Goal: Check status: Check status

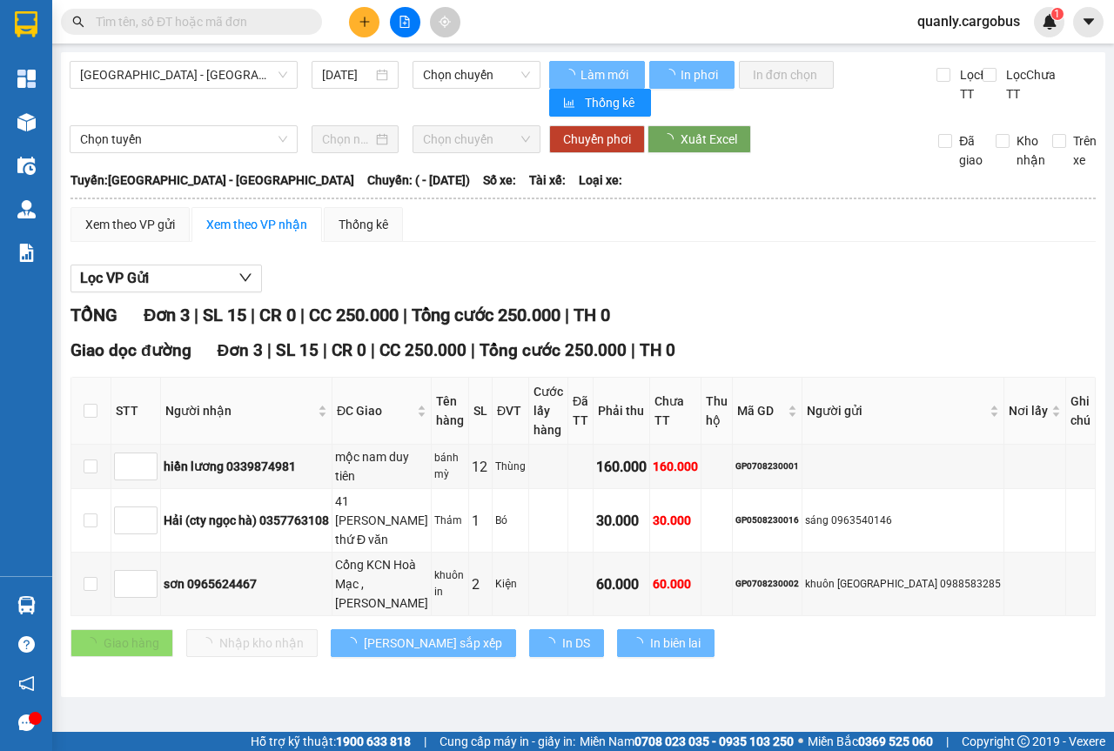
type input "[DATE]"
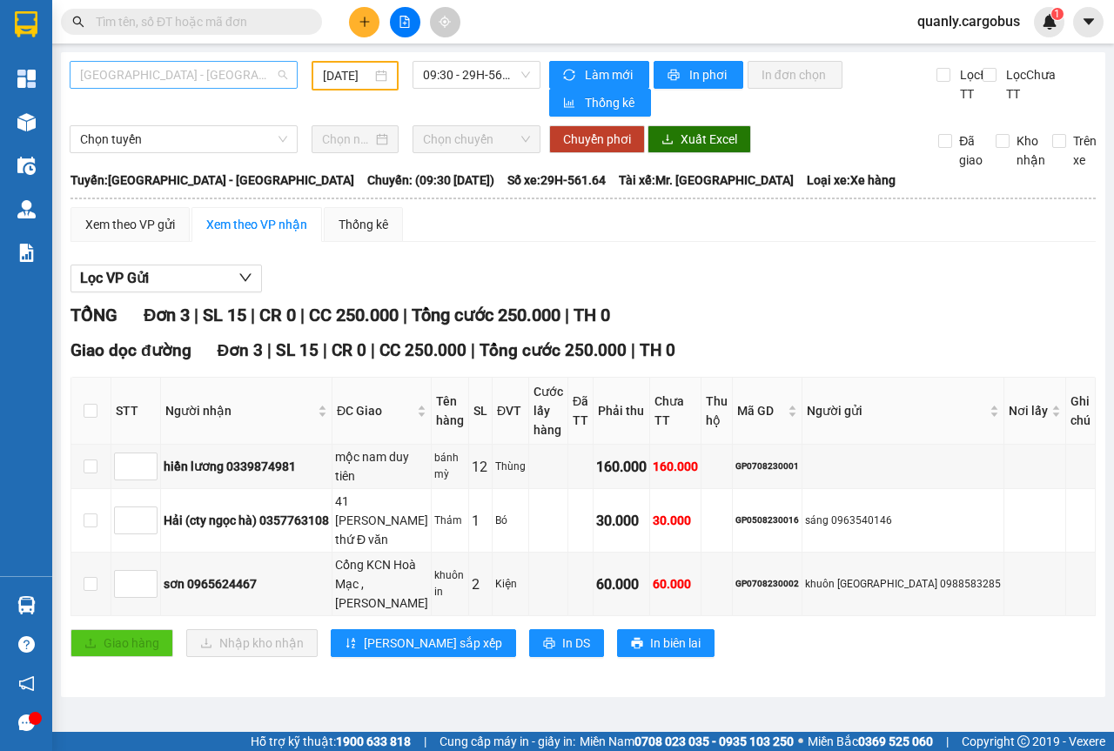
drag, startPoint x: 290, startPoint y: 72, endPoint x: 255, endPoint y: 84, distance: 36.9
click at [291, 72] on div "[GEOGRAPHIC_DATA] - [GEOGRAPHIC_DATA]" at bounding box center [184, 75] width 228 height 28
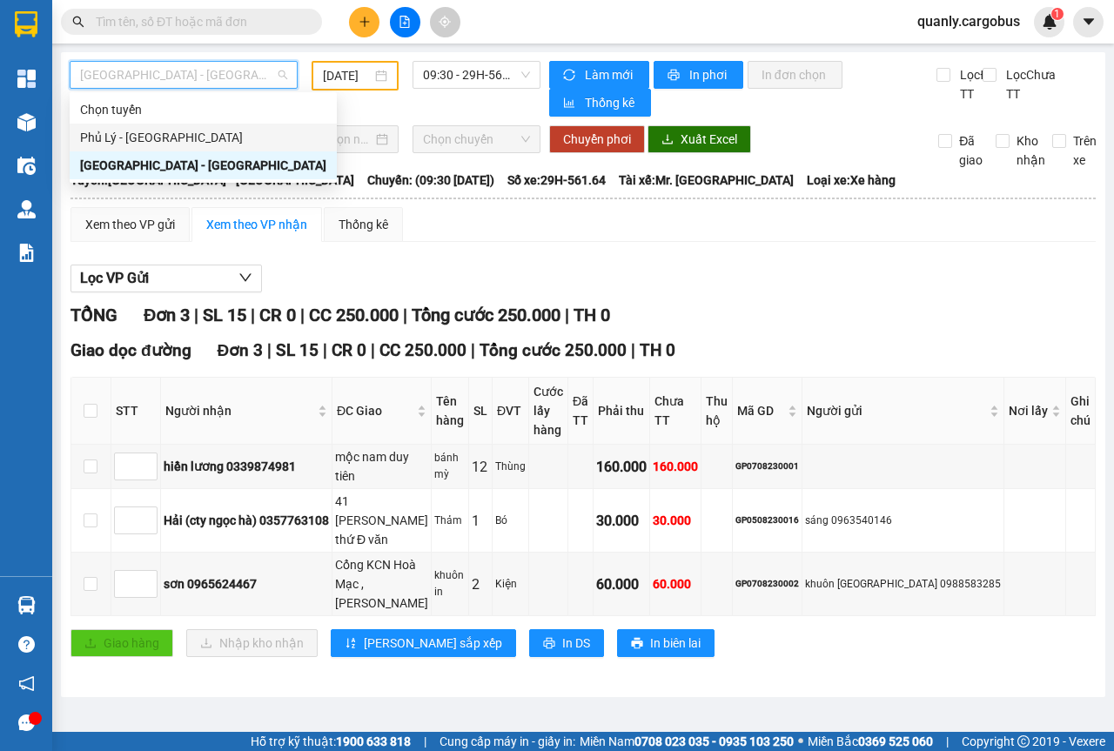
drag, startPoint x: 130, startPoint y: 140, endPoint x: 145, endPoint y: 137, distance: 15.9
click at [140, 140] on div "Phủ Lý - [GEOGRAPHIC_DATA]" at bounding box center [203, 137] width 246 height 19
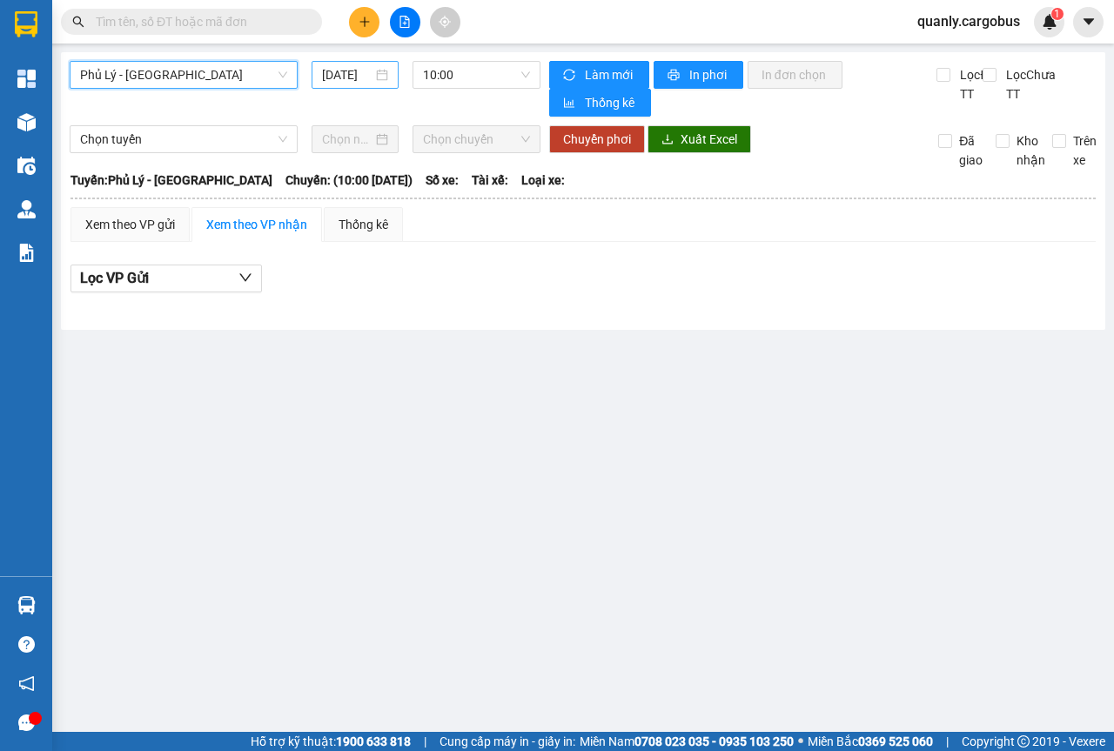
click at [385, 75] on div "[DATE]" at bounding box center [355, 74] width 66 height 19
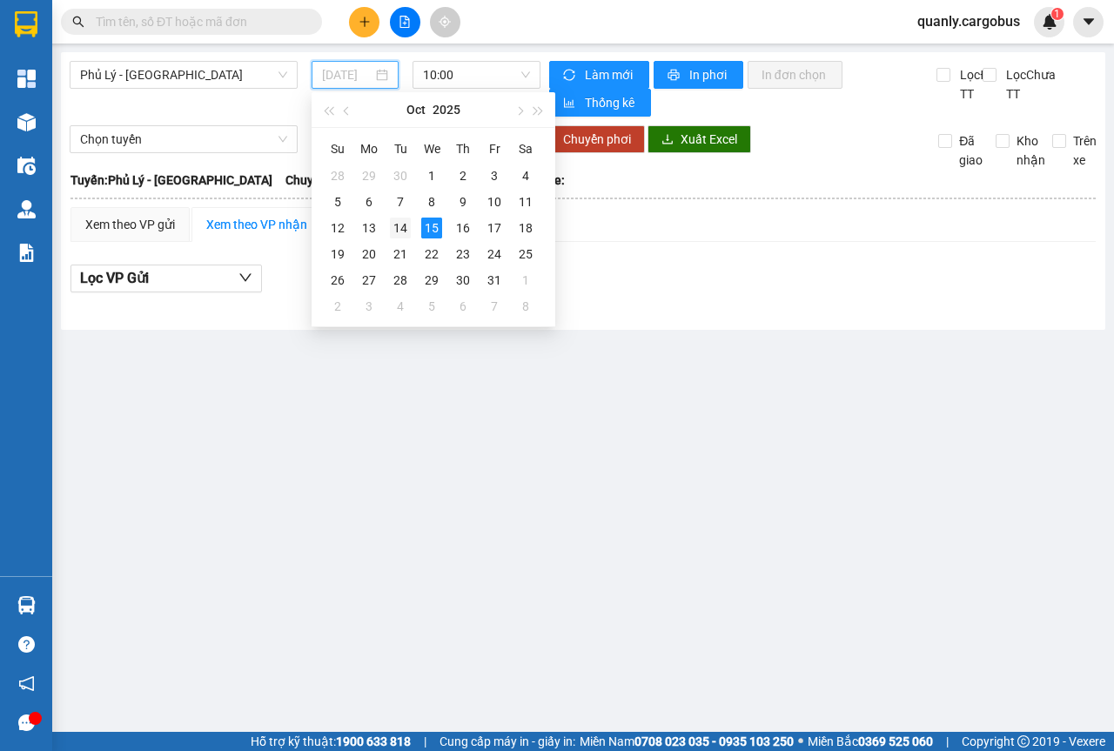
click at [403, 229] on div "14" at bounding box center [400, 228] width 21 height 21
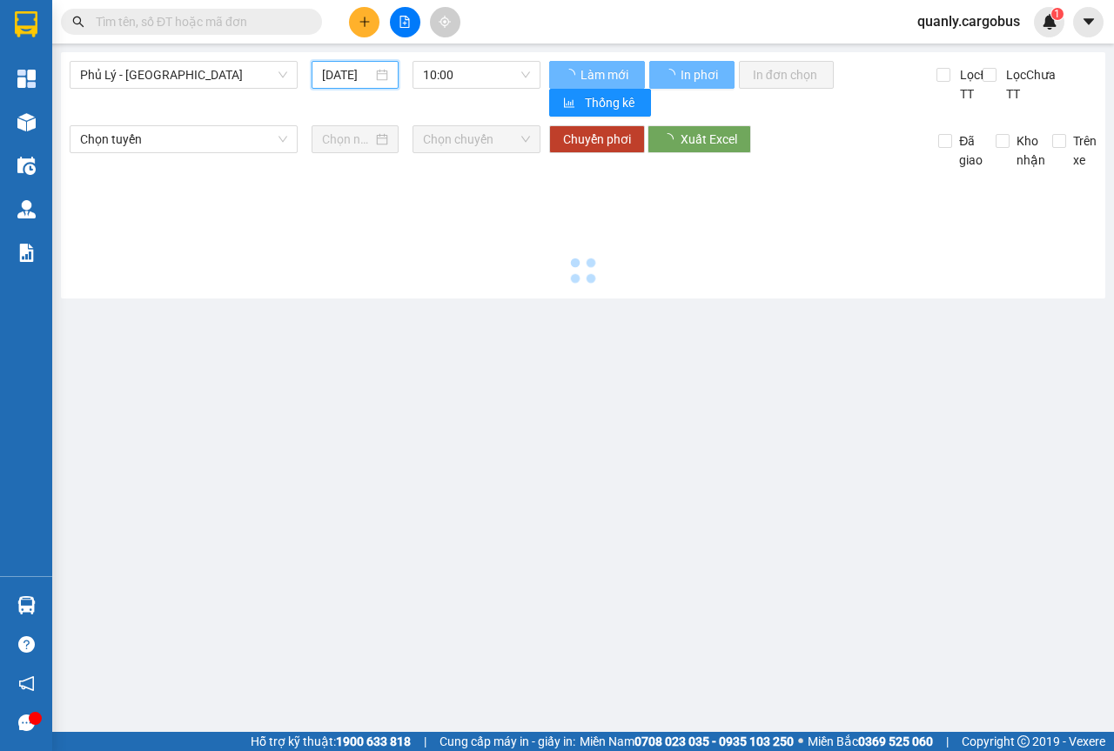
type input "[DATE]"
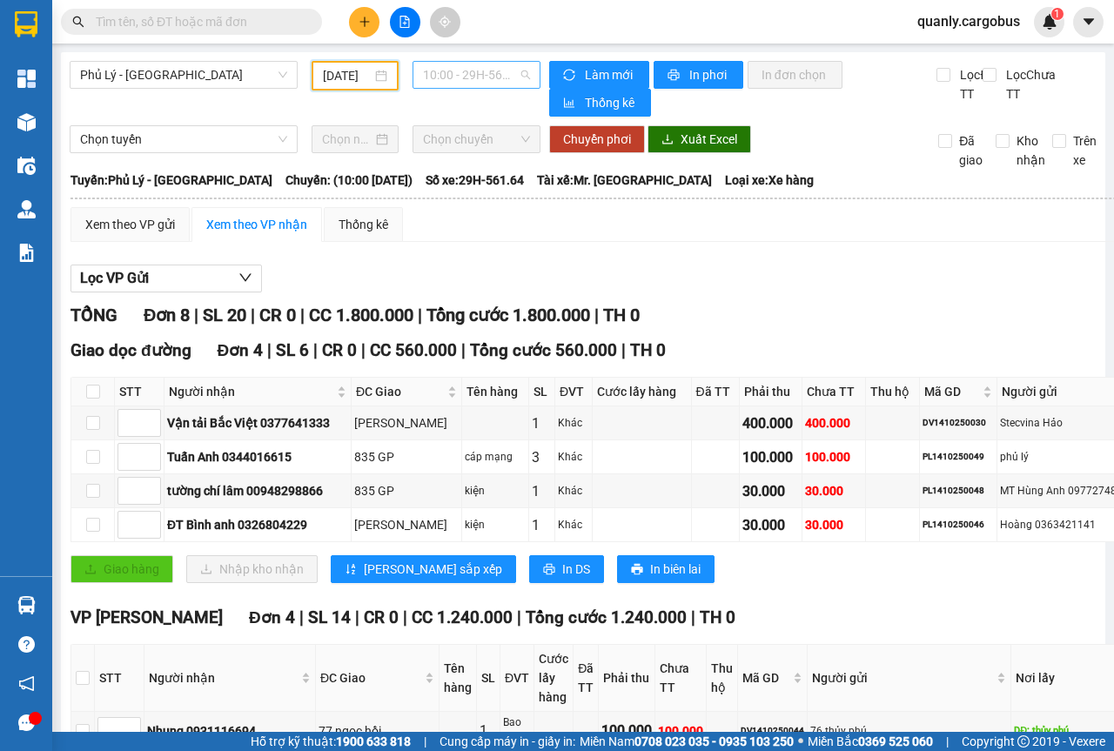
click at [518, 76] on span "10:00 - 29H-561.64" at bounding box center [476, 75] width 106 height 26
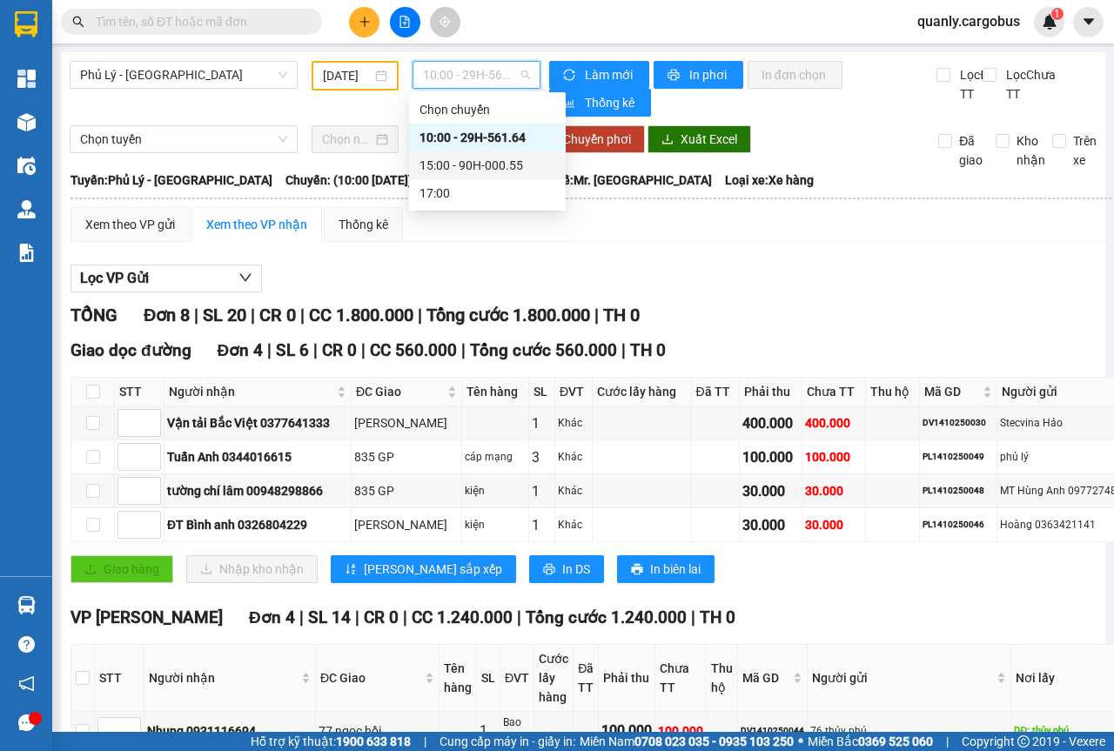
click at [481, 171] on div "15:00 - 90H-000.55" at bounding box center [487, 165] width 136 height 19
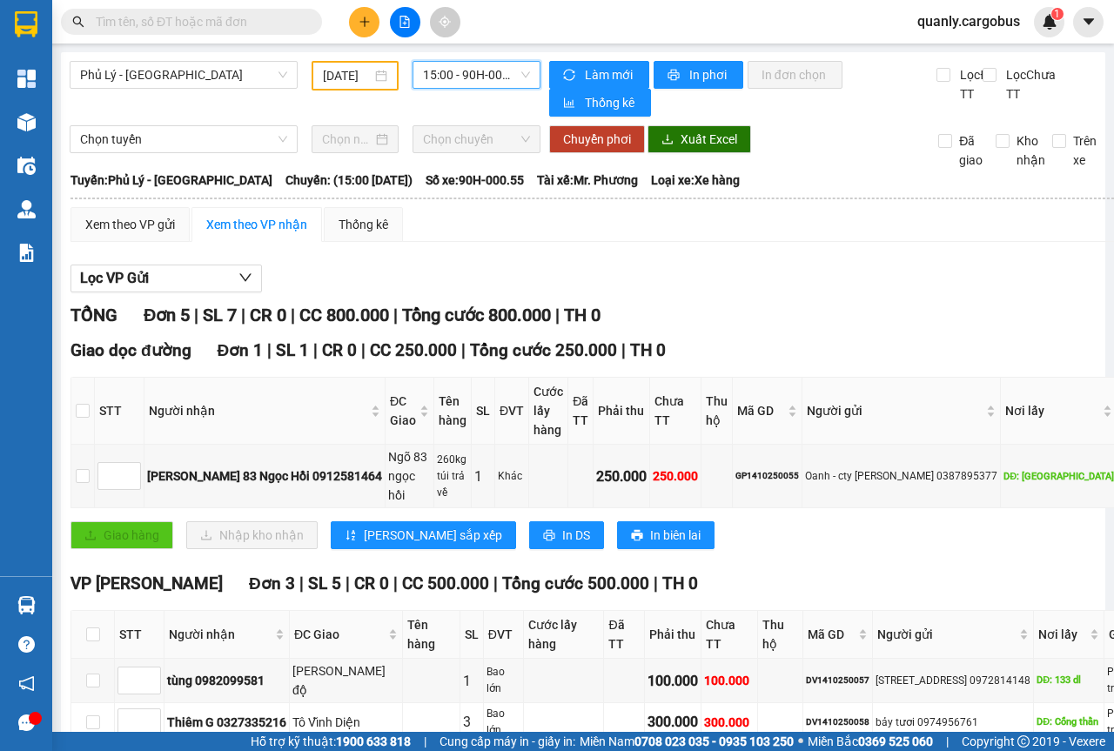
click at [525, 77] on div "15:00 - 90H-000.55" at bounding box center [475, 75] width 127 height 28
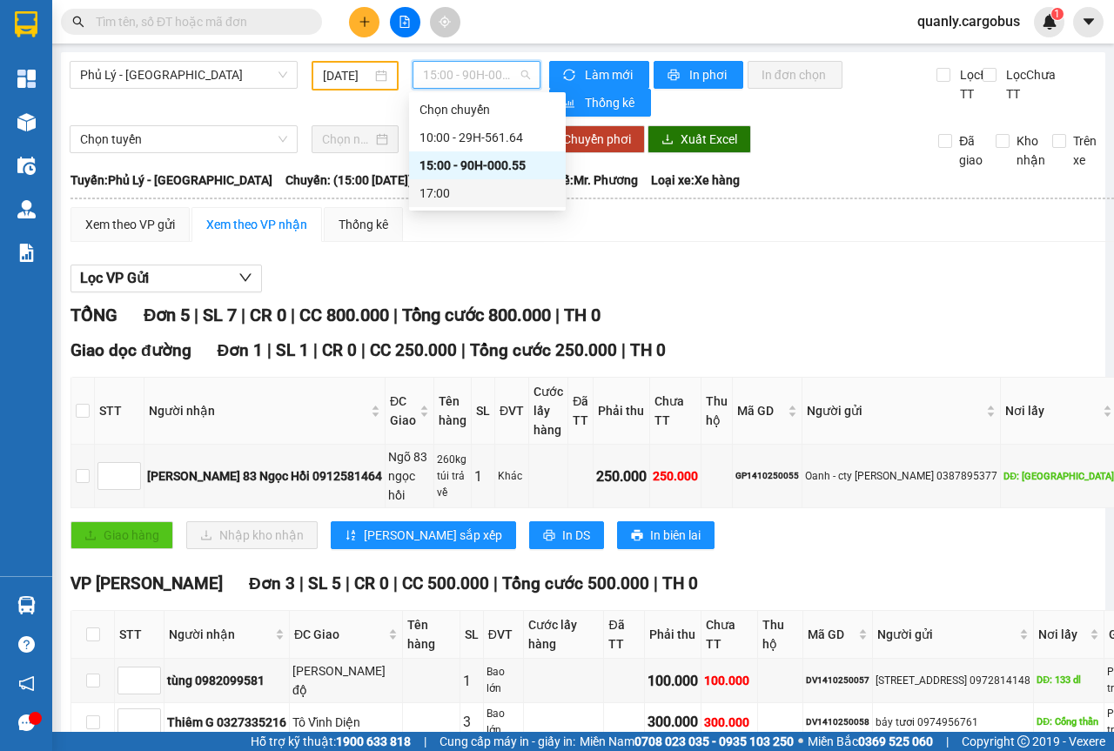
click at [434, 191] on div "17:00" at bounding box center [487, 193] width 136 height 19
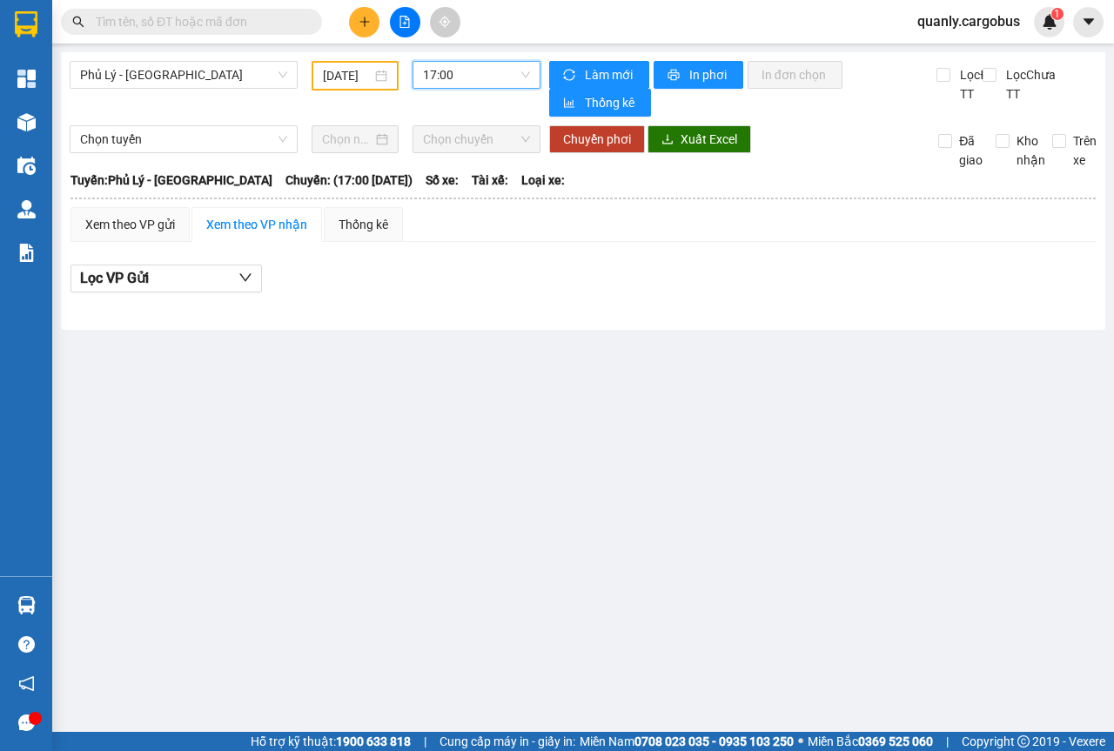
click at [532, 77] on div "17:00" at bounding box center [475, 75] width 127 height 28
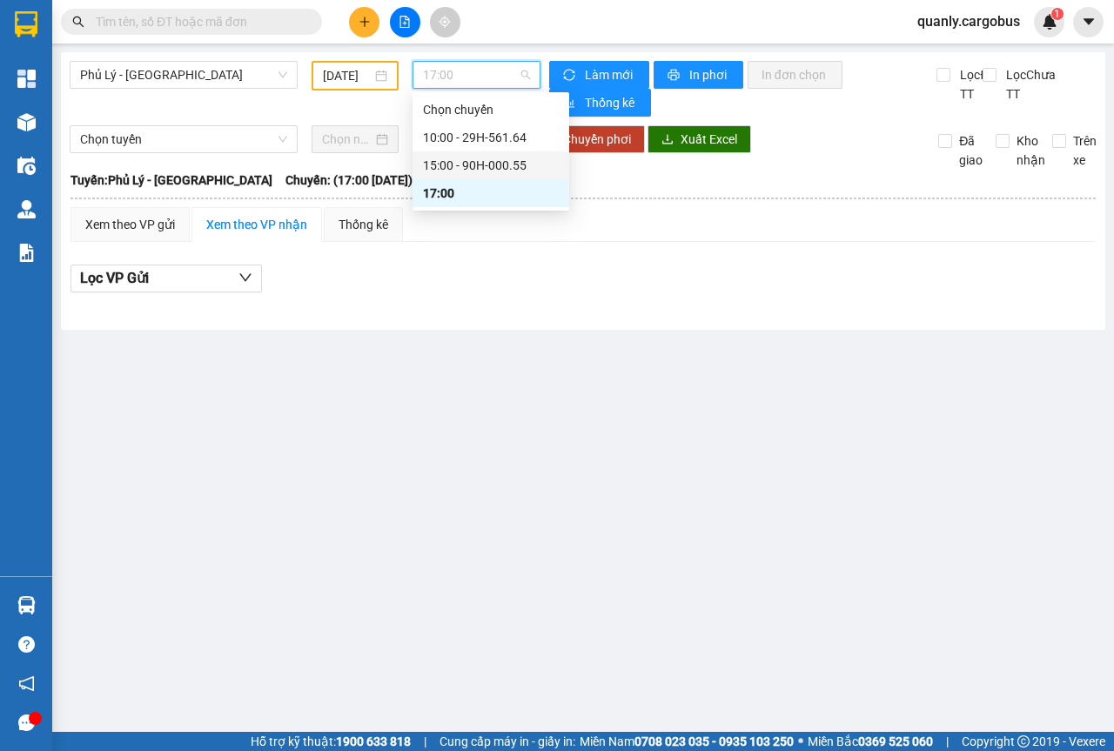
click at [469, 170] on div "15:00 - 90H-000.55" at bounding box center [491, 165] width 136 height 19
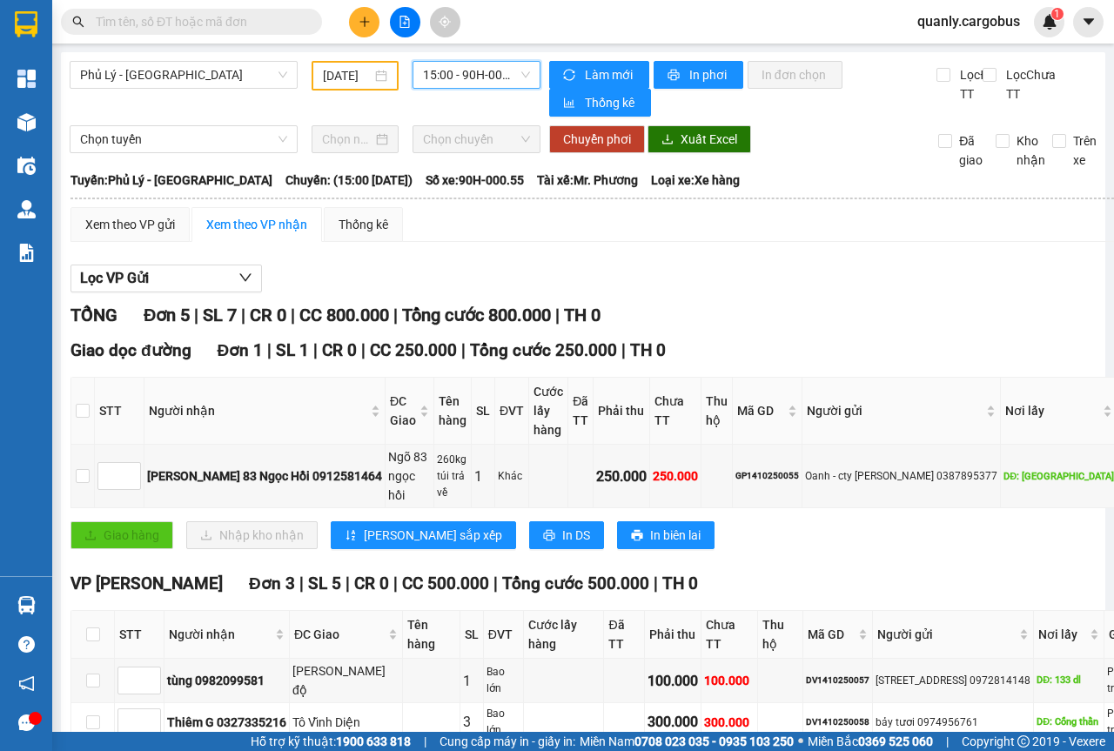
click at [380, 88] on div "[DATE]" at bounding box center [355, 76] width 87 height 30
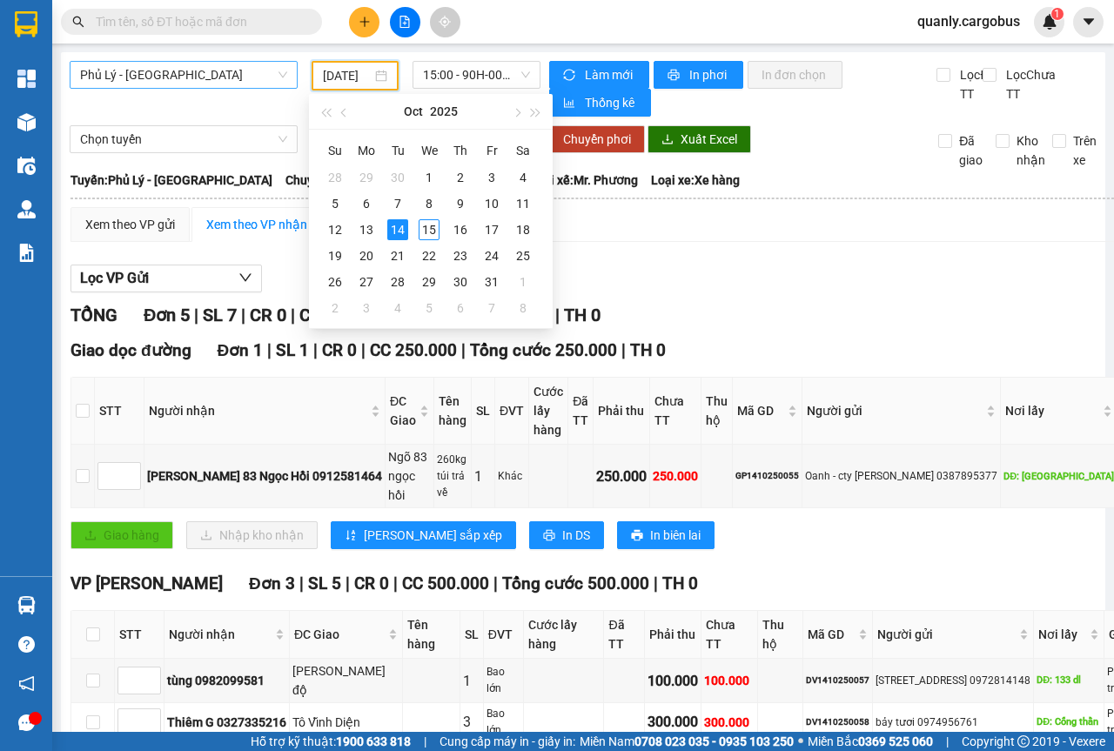
click at [288, 73] on div "Phủ Lý - [GEOGRAPHIC_DATA]" at bounding box center [184, 75] width 228 height 28
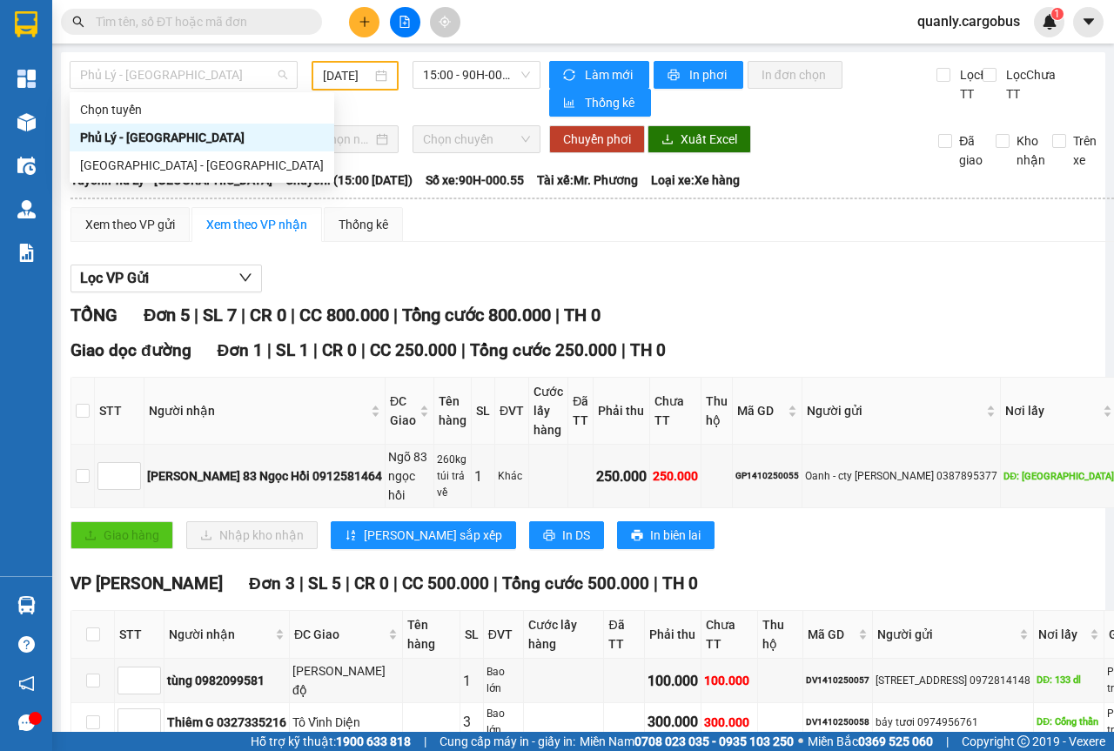
scroll to position [0, 0]
drag, startPoint x: 87, startPoint y: 161, endPoint x: 204, endPoint y: 117, distance: 125.6
click at [90, 161] on div "[GEOGRAPHIC_DATA] - [GEOGRAPHIC_DATA]" at bounding box center [202, 165] width 244 height 19
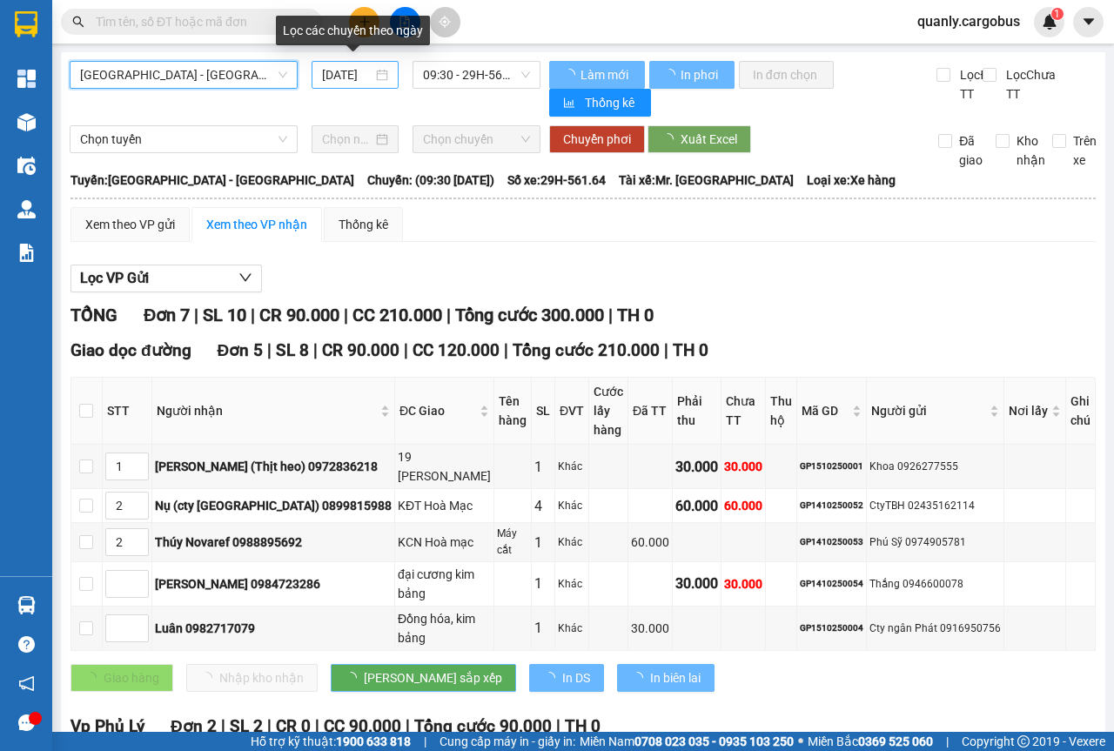
click at [383, 74] on div "[DATE]" at bounding box center [355, 74] width 66 height 19
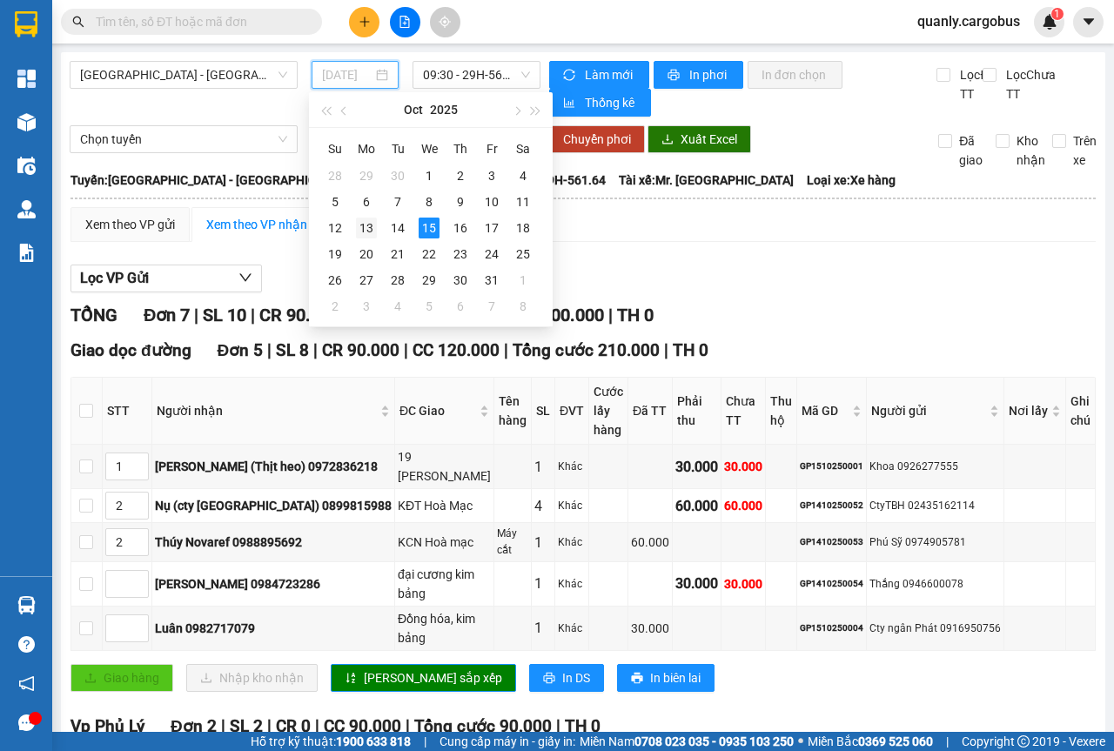
click at [365, 225] on div "13" at bounding box center [366, 228] width 21 height 21
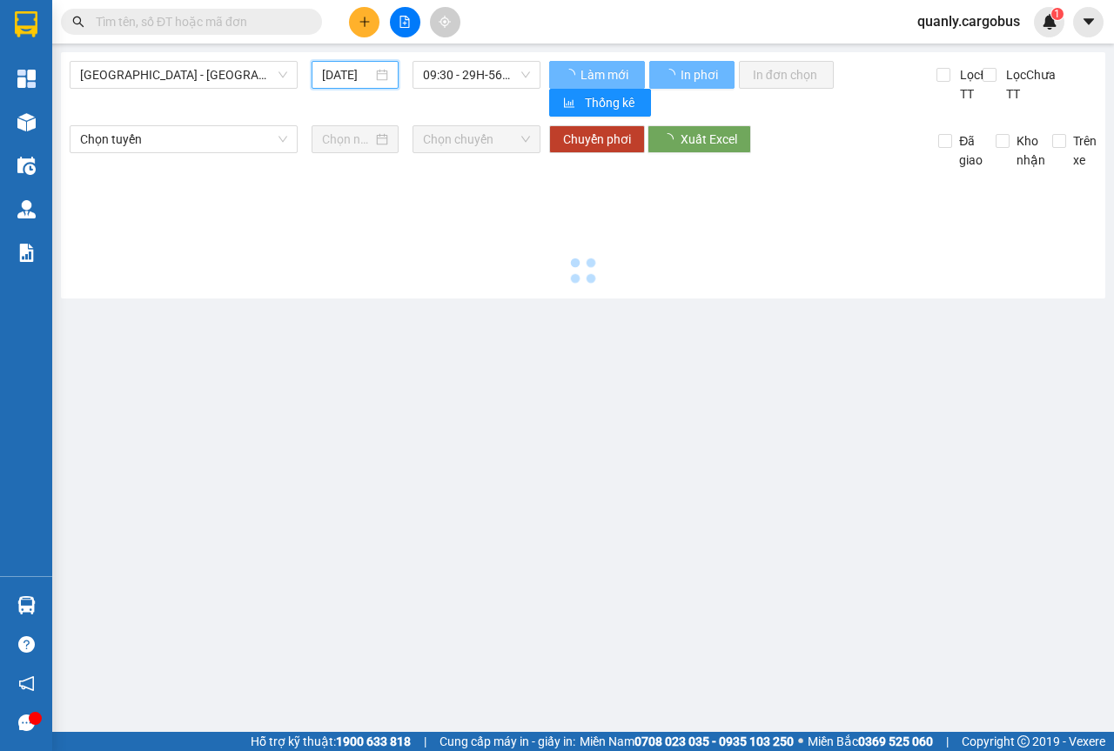
type input "[DATE]"
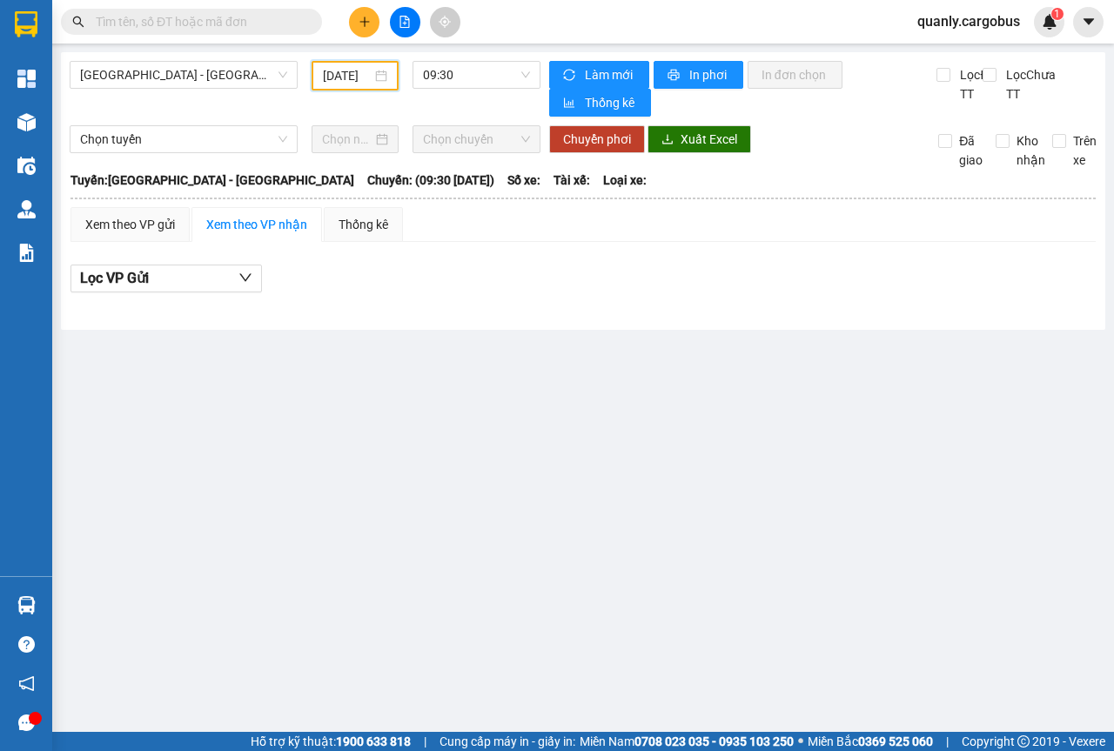
drag, startPoint x: 529, startPoint y: 70, endPoint x: 525, endPoint y: 90, distance: 21.3
click at [528, 70] on span "09:30" at bounding box center [476, 75] width 106 height 26
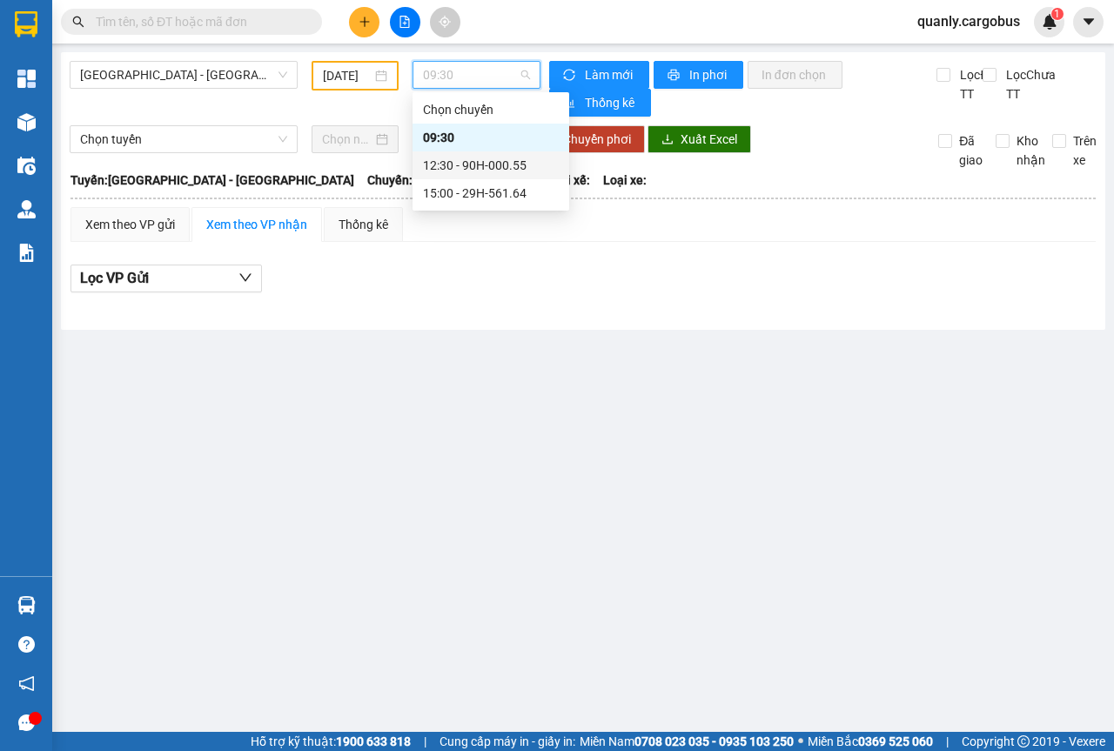
click at [486, 166] on div "12:30 - 90H-000.55" at bounding box center [491, 165] width 136 height 19
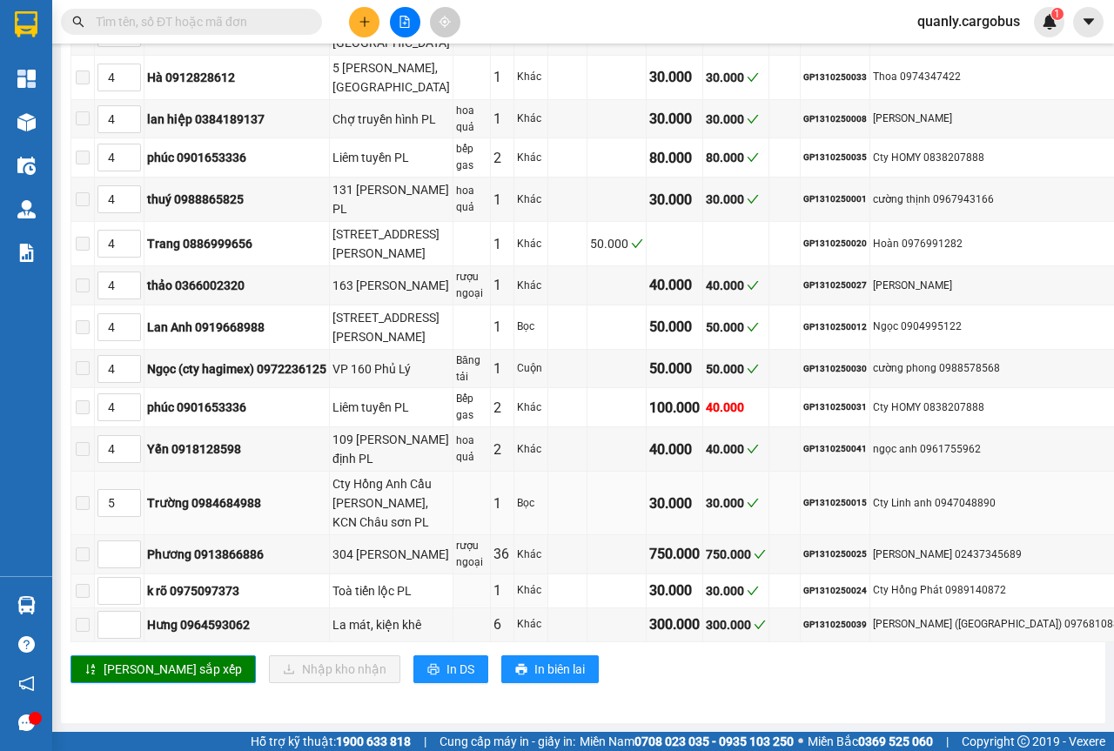
scroll to position [2029, 0]
drag, startPoint x: 738, startPoint y: 372, endPoint x: 802, endPoint y: 379, distance: 64.9
click at [802, 388] on tr "4 phúc 0901653336 Liêm tuyền PL Bếp gas 2 Khác 100.000 40.000 GP1310250031 Cty …" at bounding box center [645, 407] width 1149 height 39
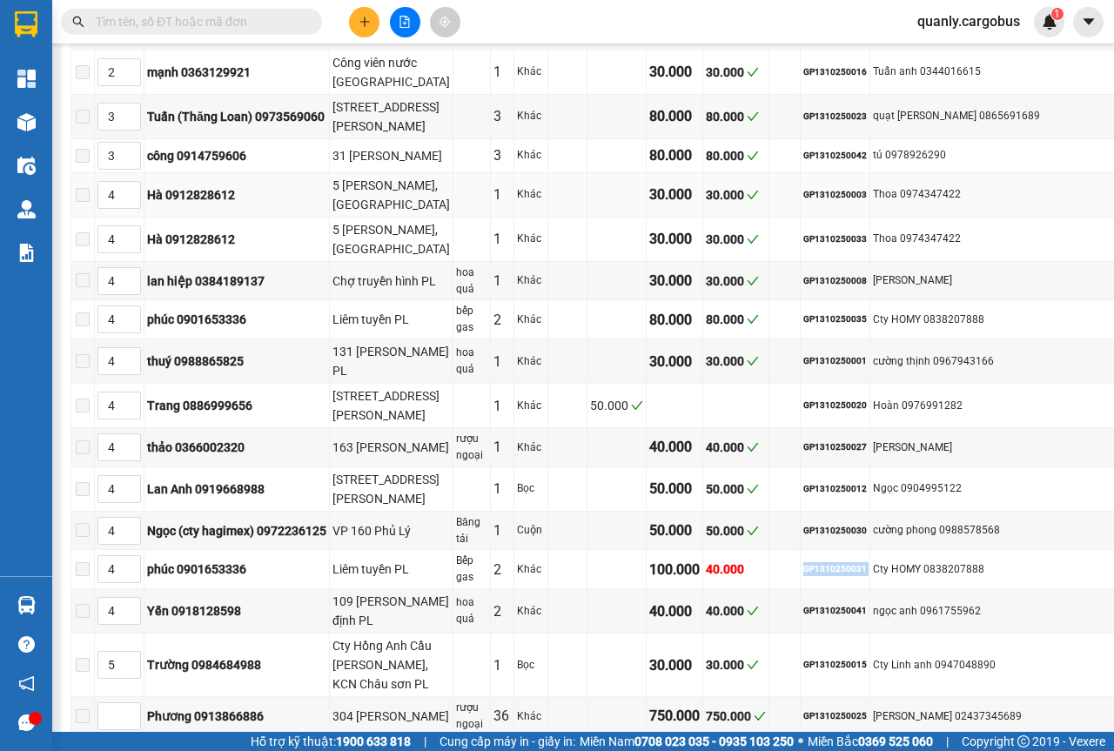
copy div "GP1310250031"
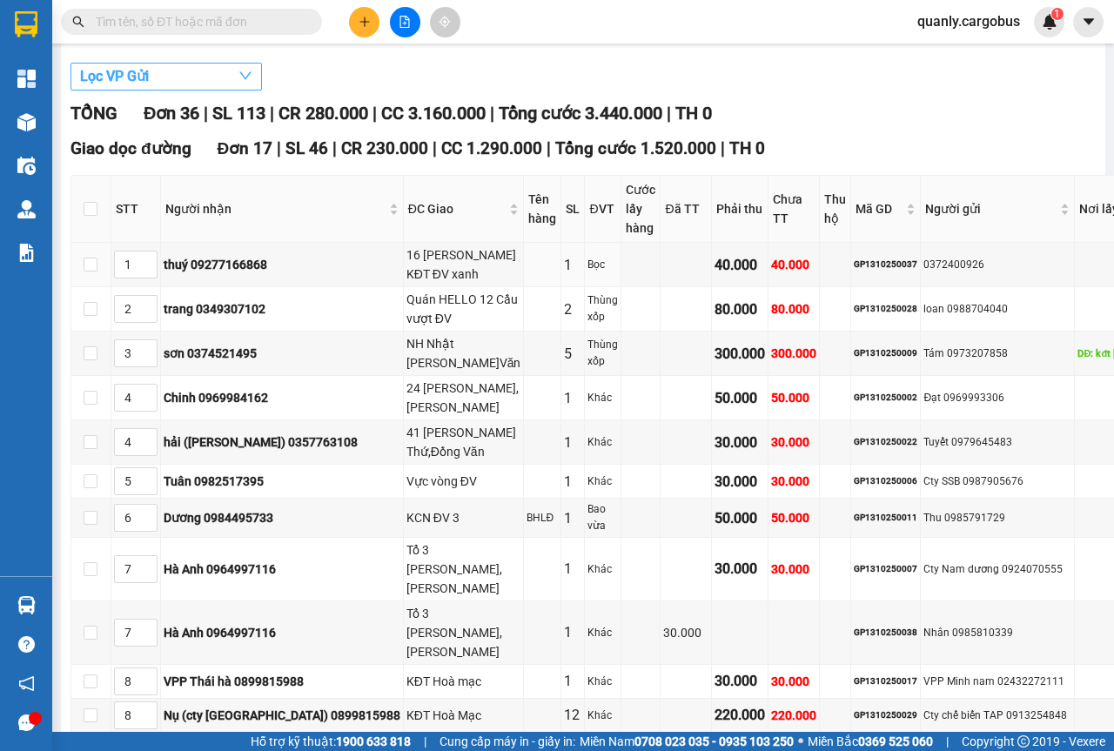
scroll to position [0, 0]
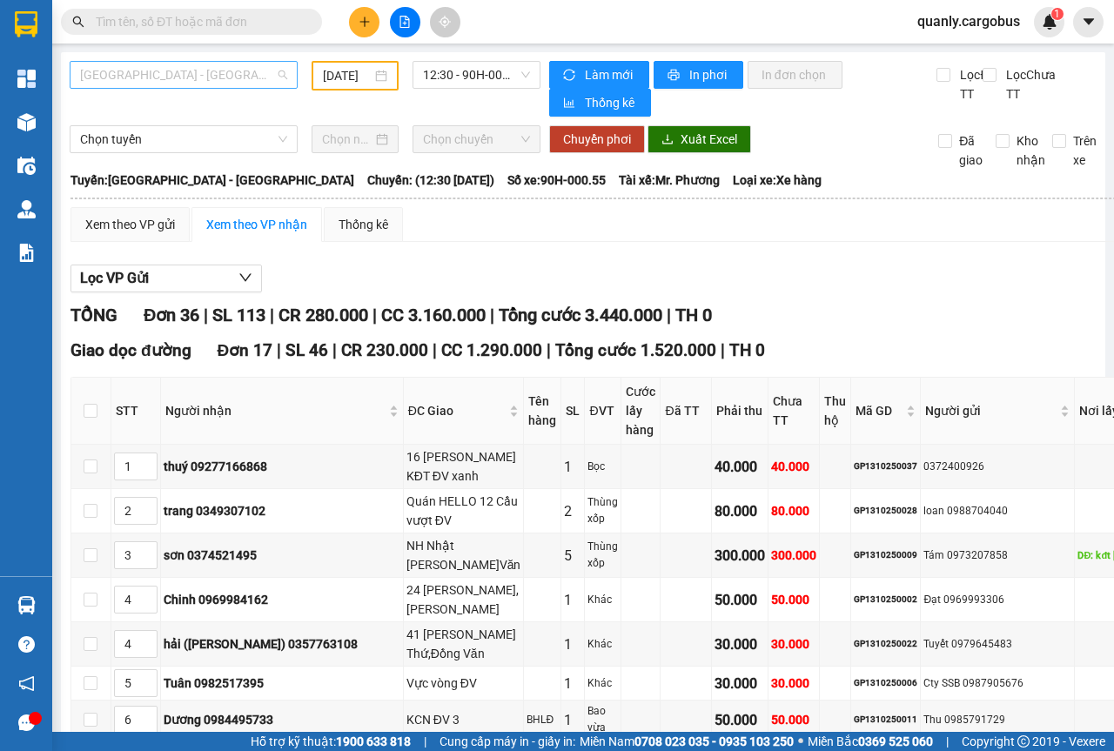
click at [260, 72] on span "[GEOGRAPHIC_DATA] - [GEOGRAPHIC_DATA]" at bounding box center [183, 75] width 207 height 26
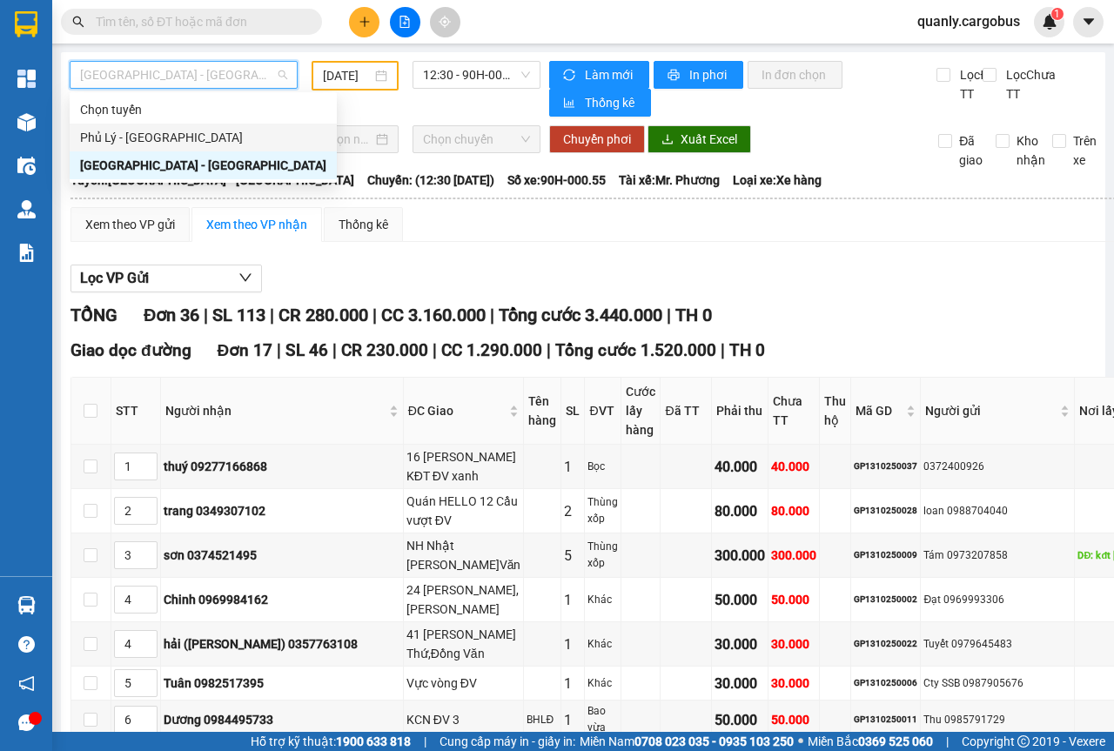
click at [91, 137] on div "Phủ Lý - [GEOGRAPHIC_DATA]" at bounding box center [203, 137] width 246 height 19
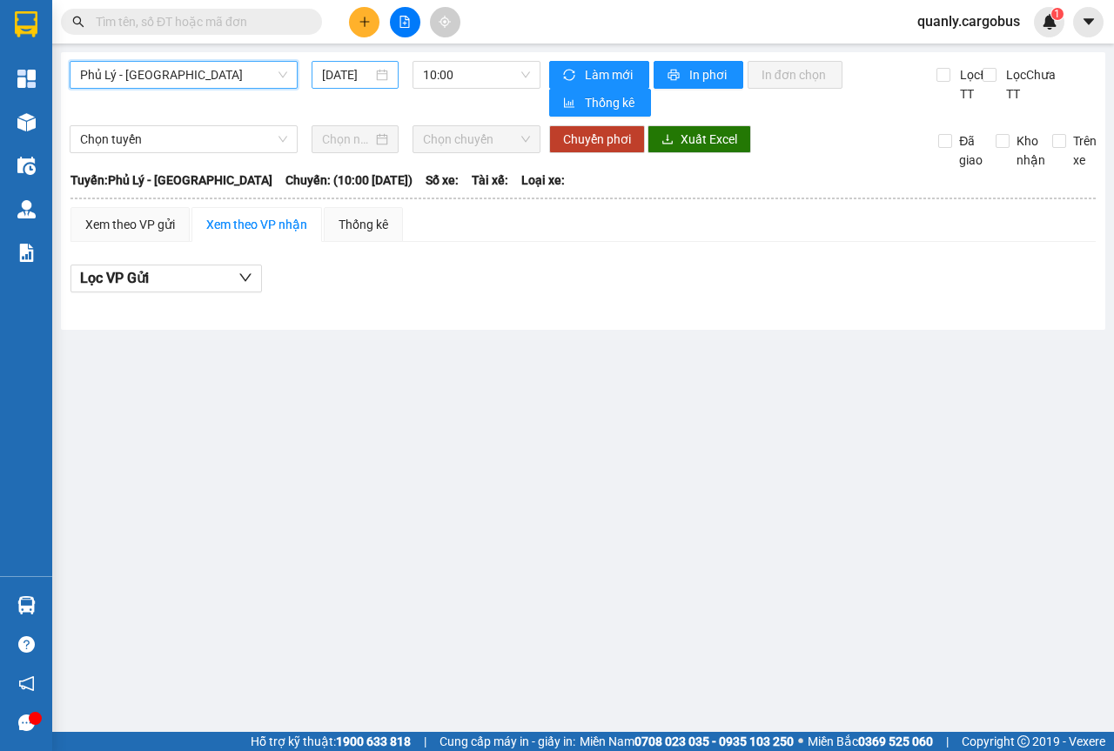
click at [377, 77] on div "[DATE]" at bounding box center [355, 74] width 66 height 19
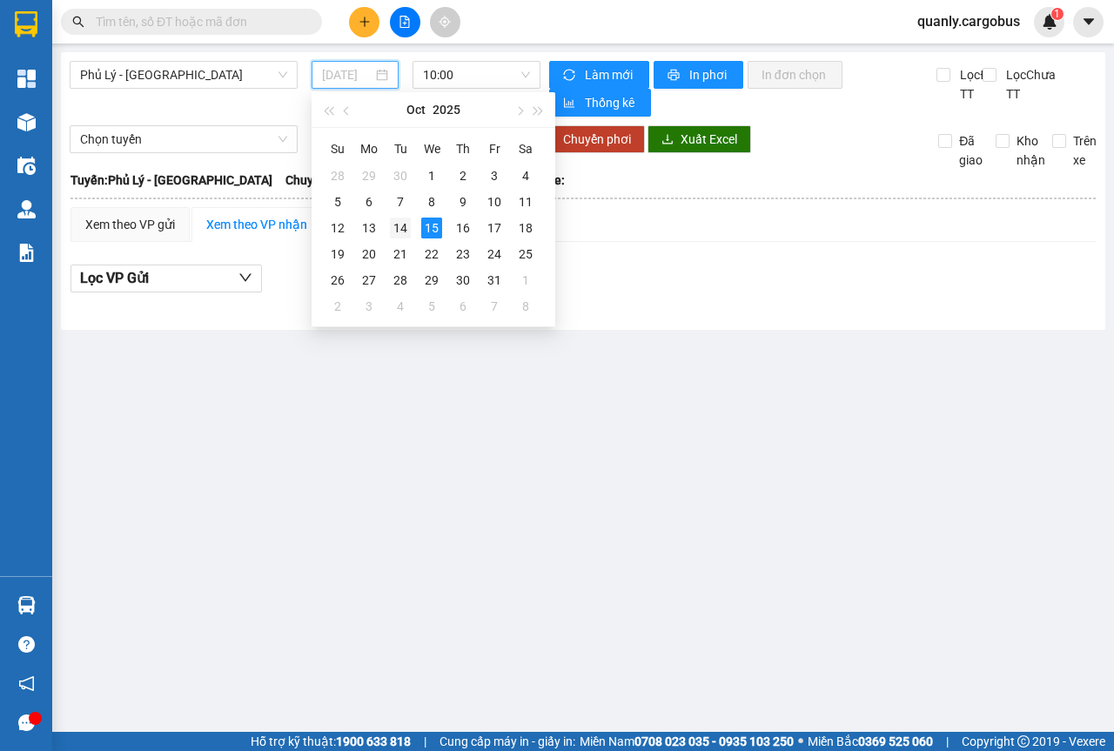
click at [405, 229] on div "14" at bounding box center [400, 228] width 21 height 21
type input "[DATE]"
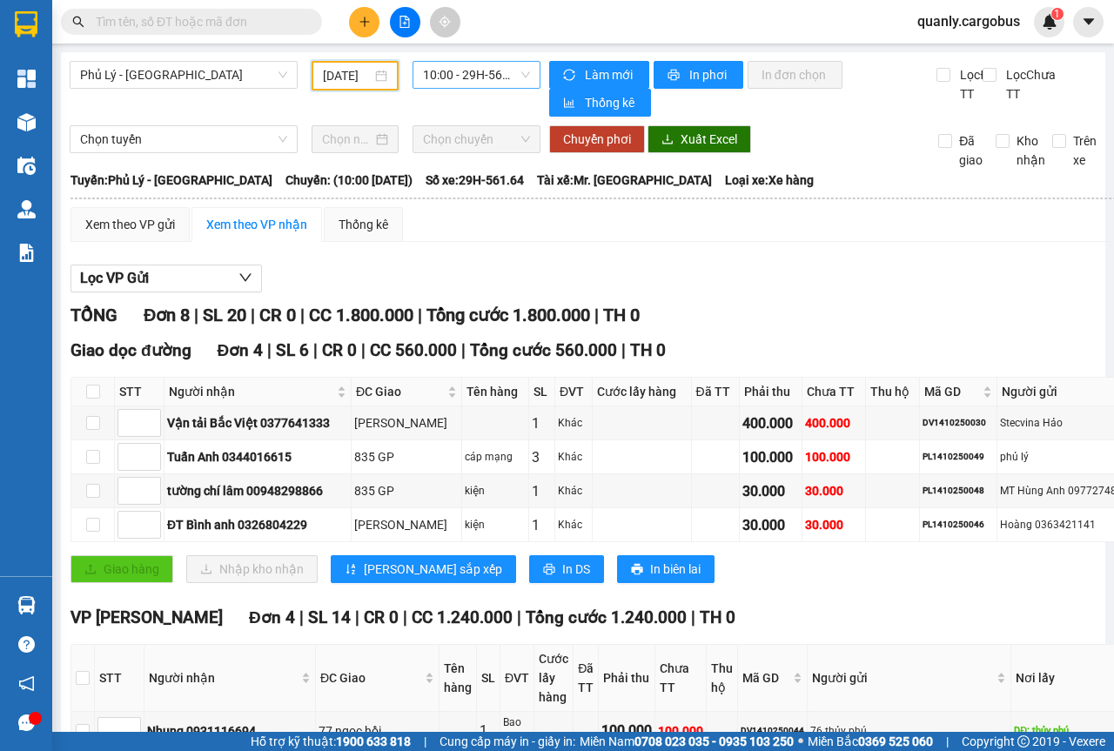
click at [519, 71] on span "10:00 - 29H-561.64" at bounding box center [476, 75] width 106 height 26
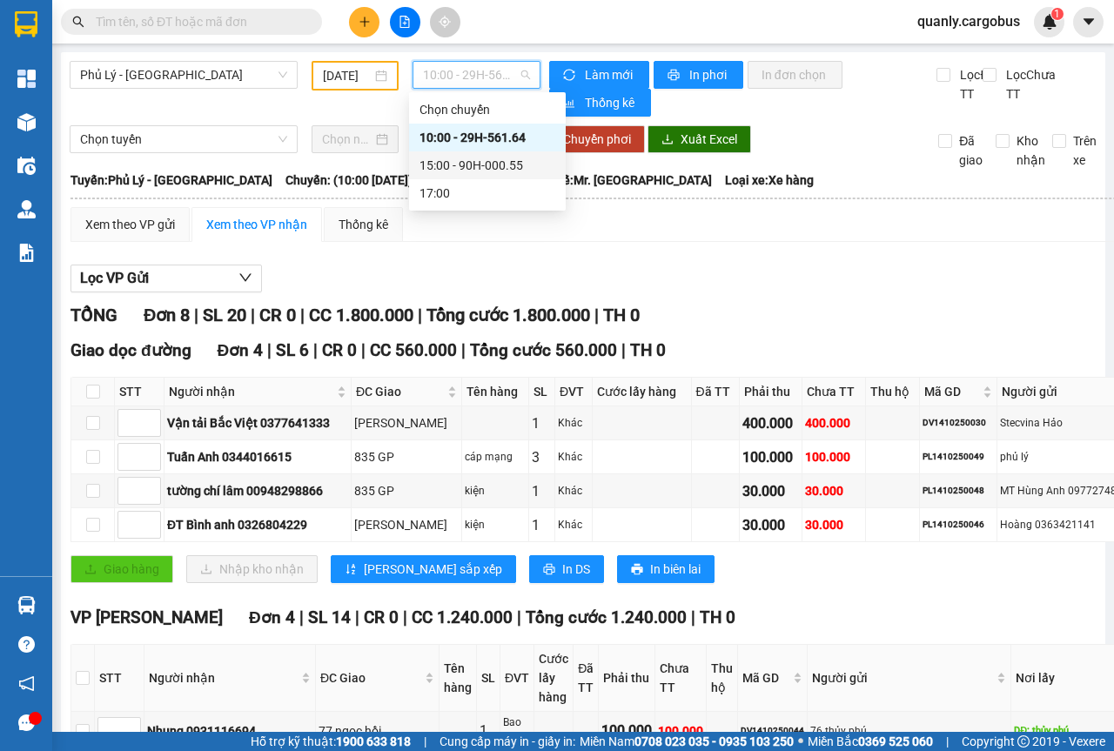
click at [472, 162] on div "15:00 - 90H-000.55" at bounding box center [487, 165] width 136 height 19
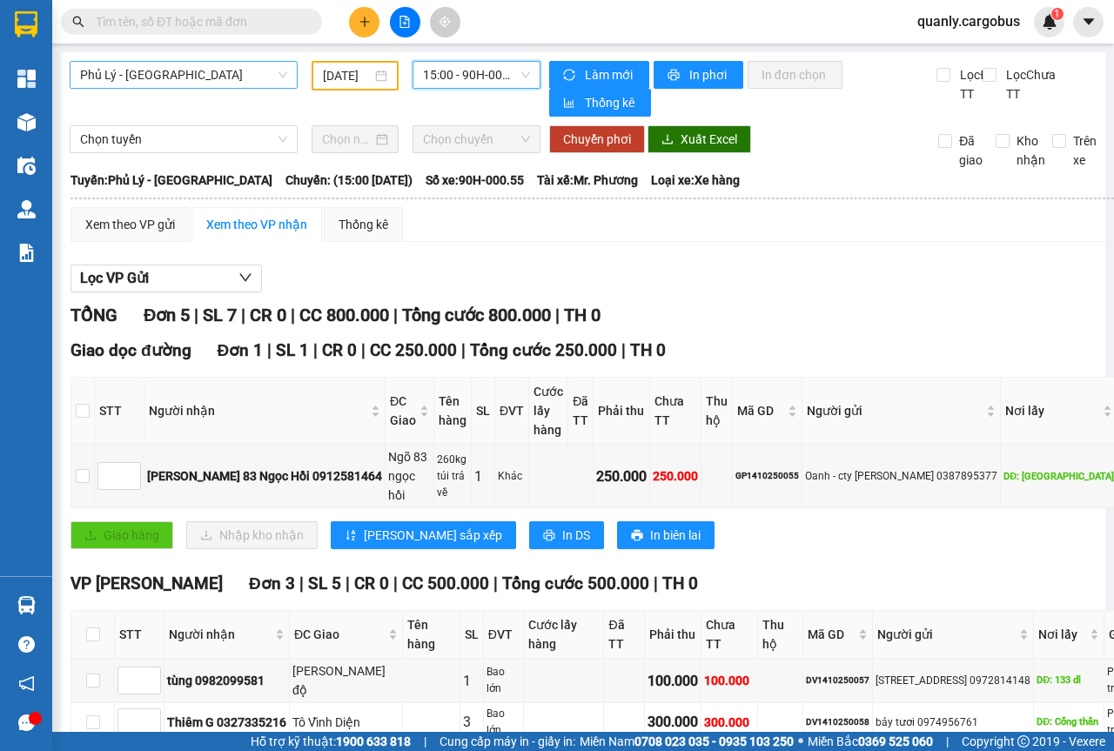
click at [280, 73] on span "Phủ Lý - [GEOGRAPHIC_DATA]" at bounding box center [183, 75] width 207 height 26
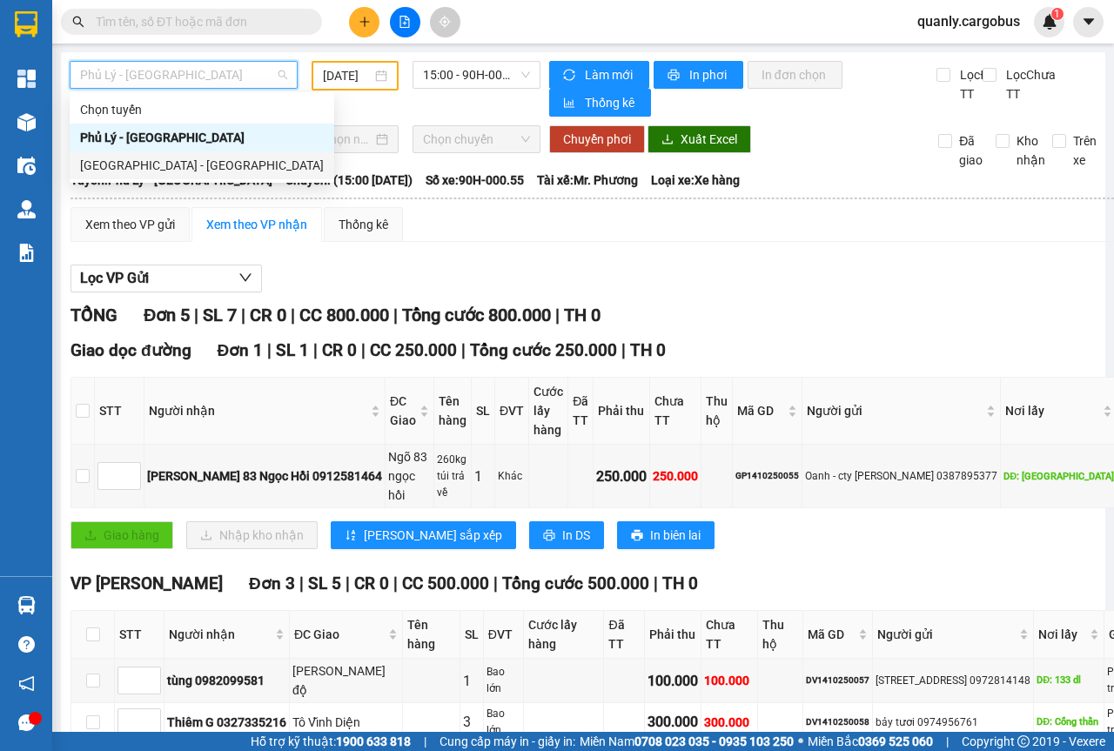
click at [116, 166] on div "[GEOGRAPHIC_DATA] - [GEOGRAPHIC_DATA]" at bounding box center [202, 165] width 244 height 19
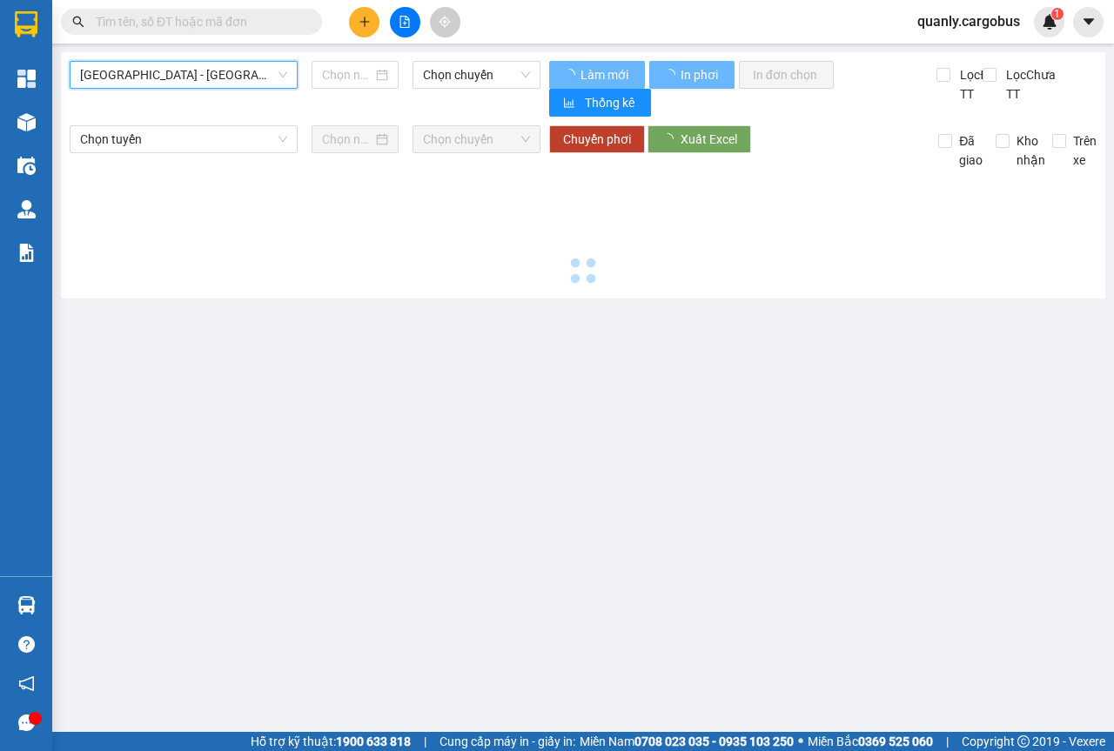
type input "[DATE]"
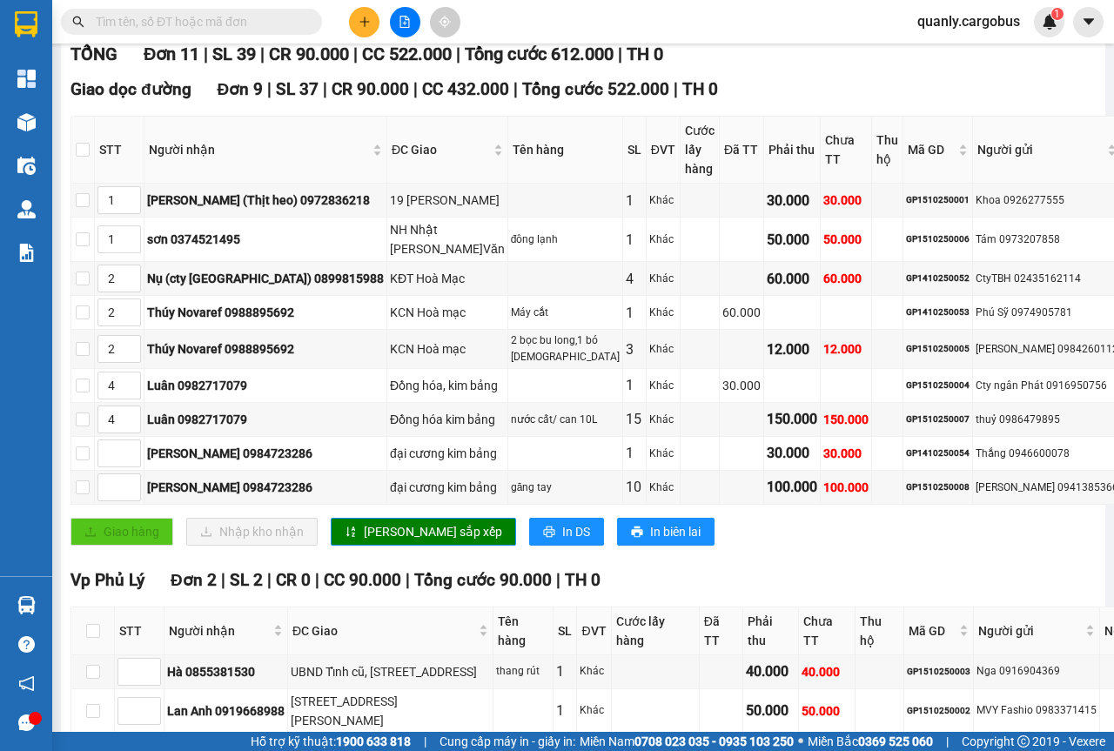
scroll to position [457, 0]
